Goal: Task Accomplishment & Management: Manage account settings

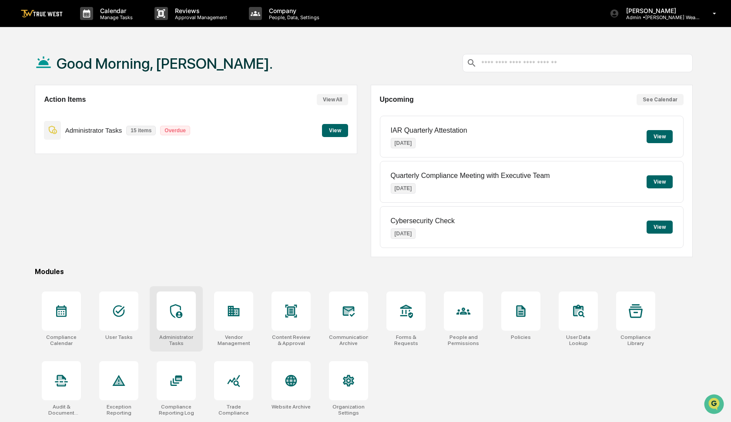
click at [183, 307] on icon at bounding box center [176, 311] width 14 height 14
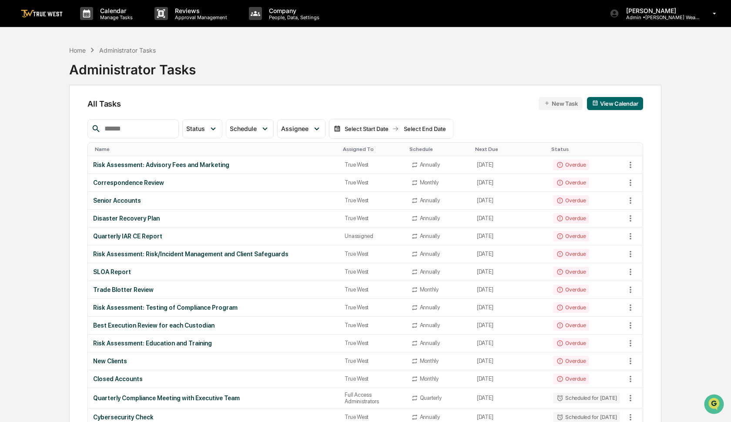
click at [140, 128] on input "text" at bounding box center [138, 128] width 74 height 11
type input "***"
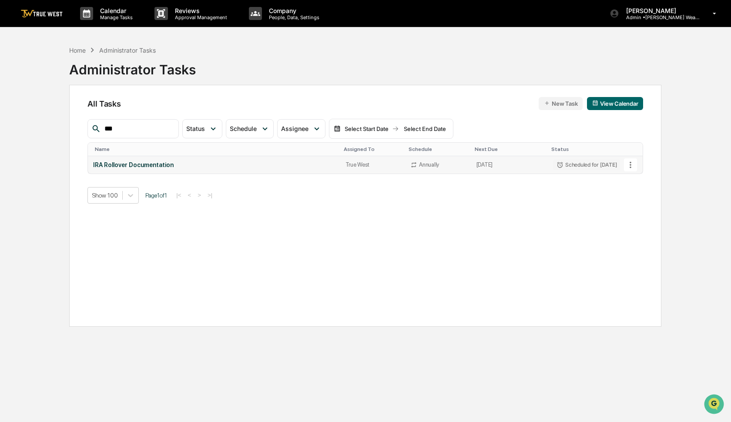
click at [631, 163] on icon at bounding box center [631, 165] width 10 height 10
click at [641, 213] on li "Delete Task" at bounding box center [660, 212] width 70 height 16
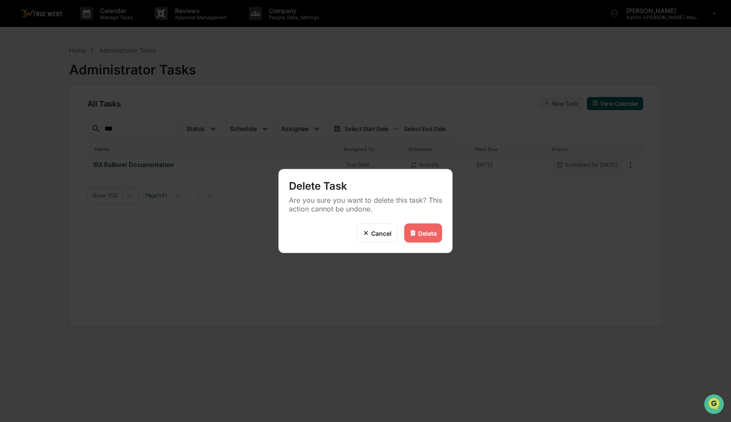
click at [428, 238] on div "Delete" at bounding box center [423, 233] width 38 height 19
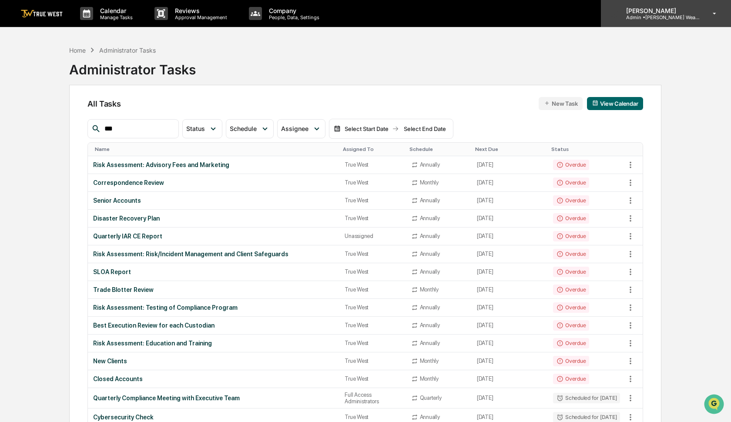
click at [654, 19] on p "Admin • Bernicke Wealth Management" at bounding box center [659, 17] width 81 height 6
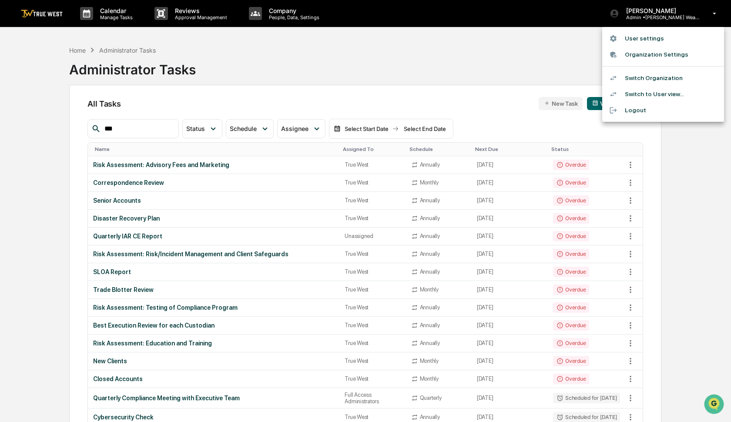
click at [648, 80] on li "Switch Organization" at bounding box center [663, 78] width 122 height 16
